Goal: Information Seeking & Learning: Learn about a topic

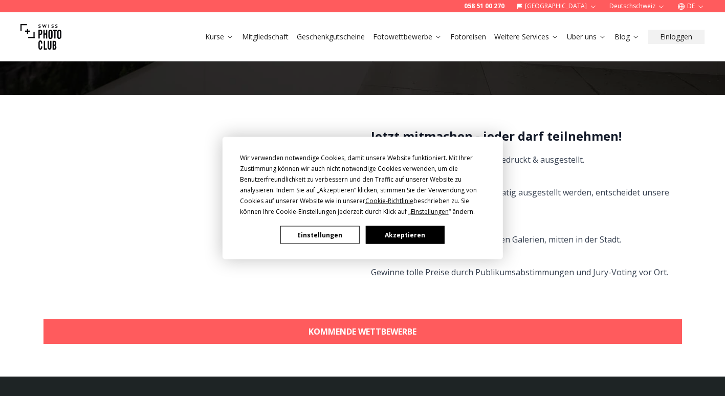
click at [410, 236] on button "Akzeptieren" at bounding box center [404, 235] width 79 height 18
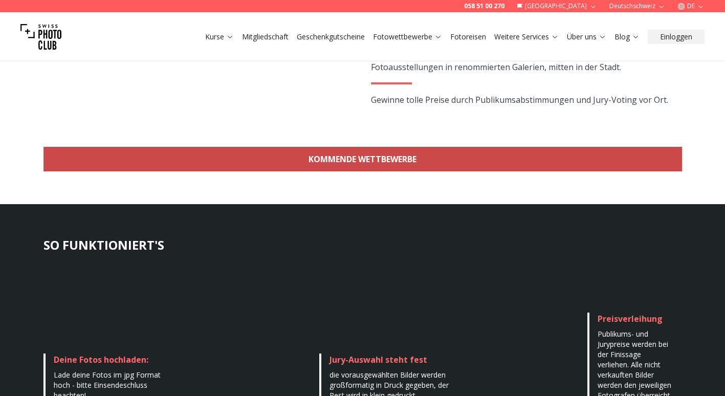
click at [401, 163] on link "KOMMENDE WETTBEWERBE" at bounding box center [363, 159] width 639 height 25
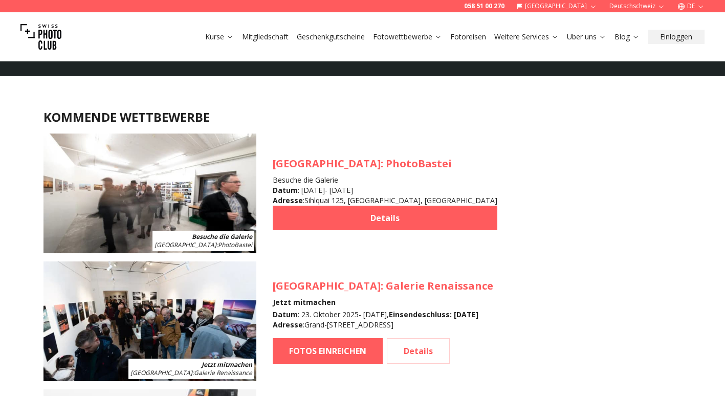
scroll to position [912, 0]
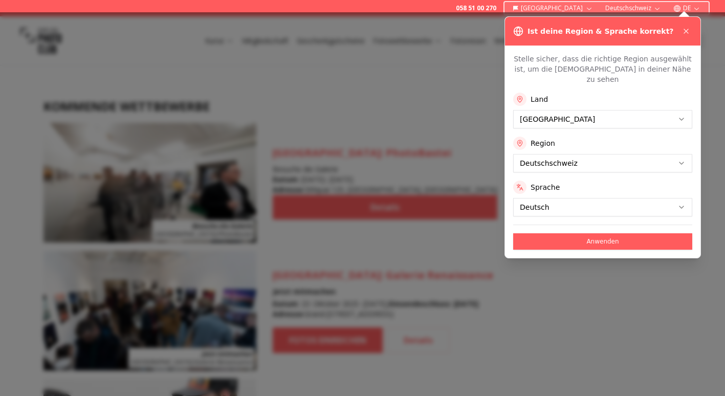
click at [685, 25] on div "Ist deine Region & Sprache korrekt?" at bounding box center [603, 31] width 196 height 29
click at [688, 26] on button at bounding box center [686, 31] width 12 height 12
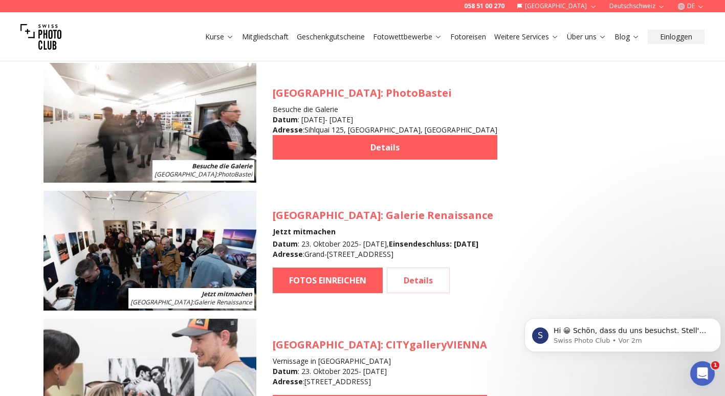
scroll to position [975, 0]
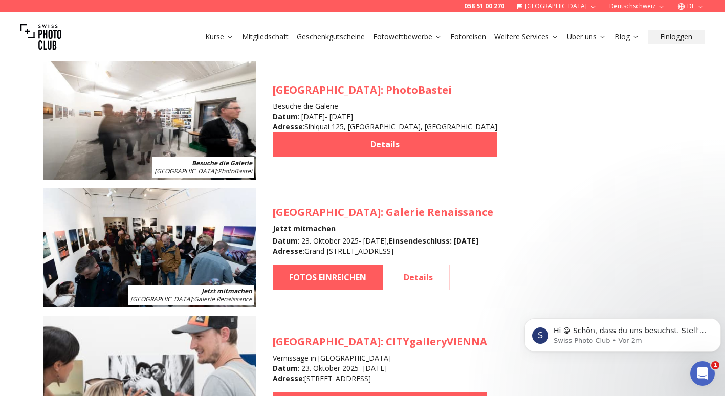
click at [513, 68] on article "Besuche die Galerie [GEOGRAPHIC_DATA] : PhotoBastei [GEOGRAPHIC_DATA] : PhotoBa…" at bounding box center [363, 120] width 639 height 120
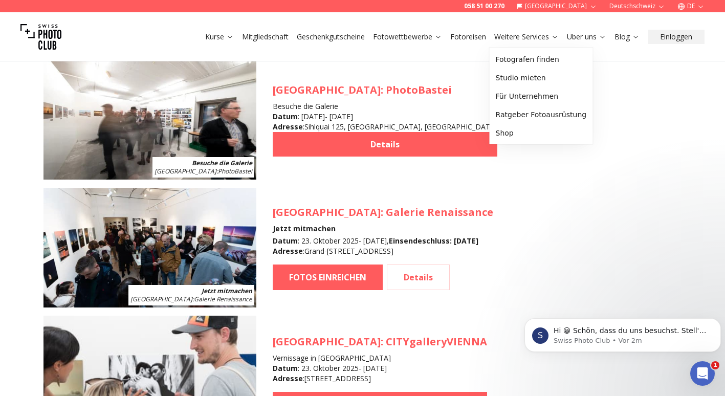
click at [526, 32] on link "Weitere Services" at bounding box center [526, 37] width 64 height 10
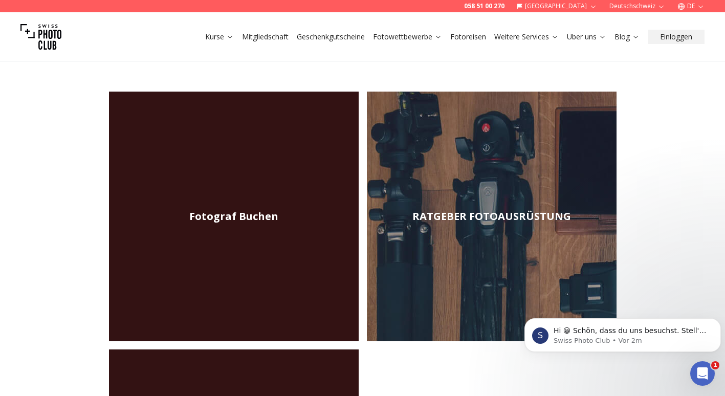
scroll to position [188, 0]
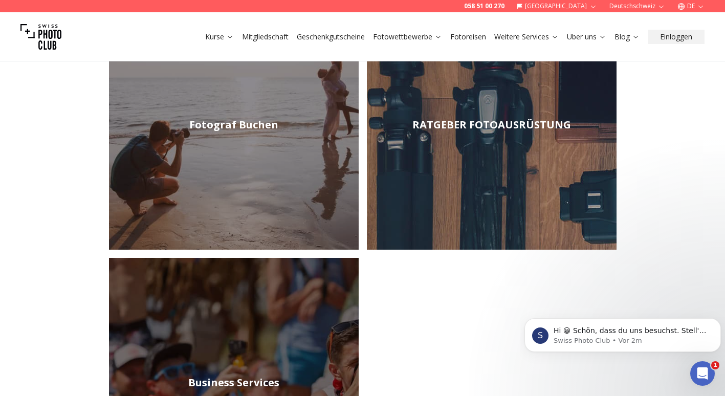
click at [440, 140] on link "RATGEBER FOTOAUSRÜSTUNG" at bounding box center [492, 125] width 250 height 250
